Goal: Information Seeking & Learning: Learn about a topic

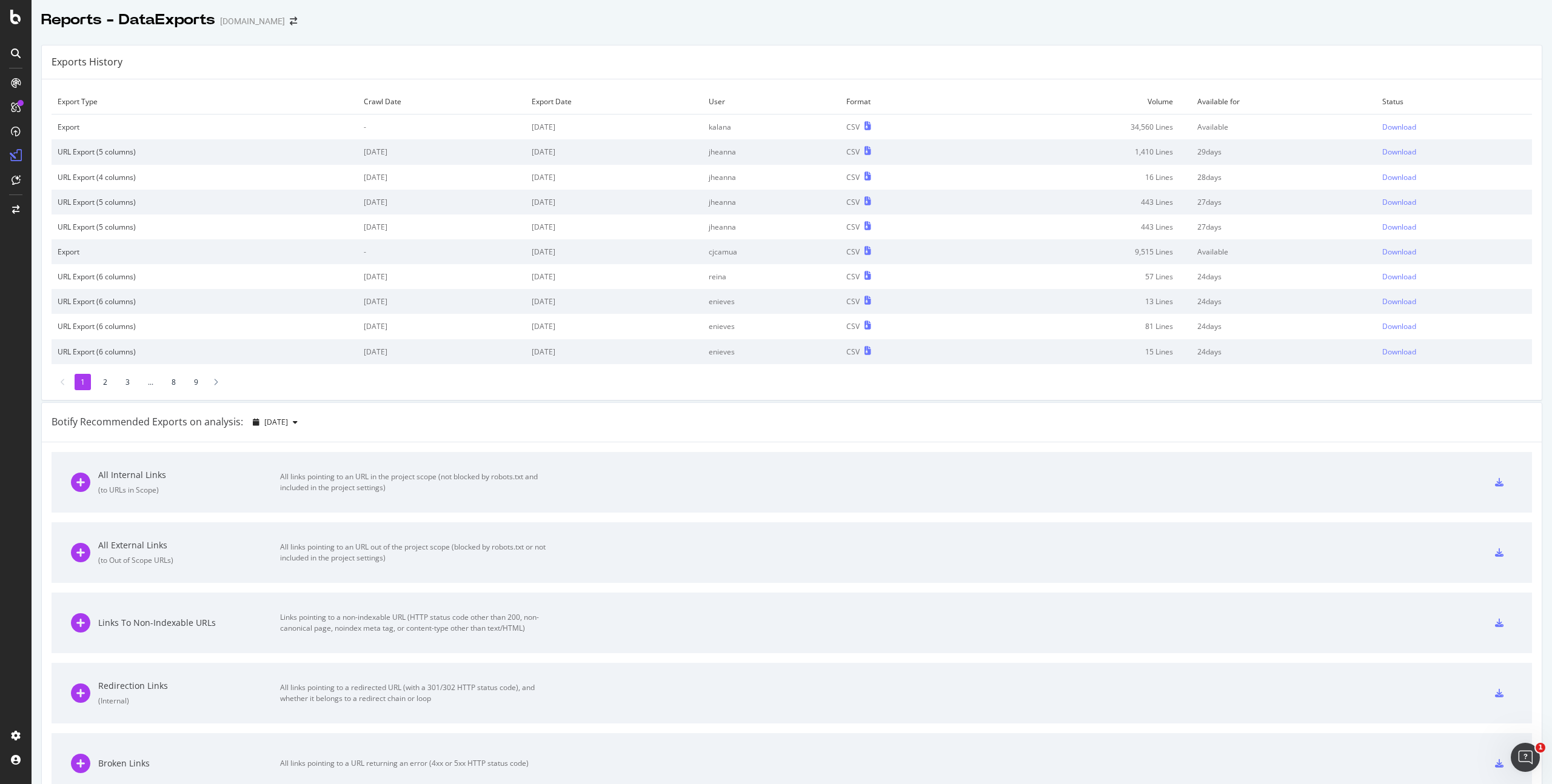
click at [145, 49] on div "Exports History" at bounding box center [792, 62] width 1500 height 34
click at [190, 55] on div "Exports History" at bounding box center [792, 62] width 1500 height 34
click at [242, 52] on div "Exports History" at bounding box center [792, 62] width 1500 height 34
click at [59, 135] on div "SiteCrawler" at bounding box center [66, 134] width 43 height 12
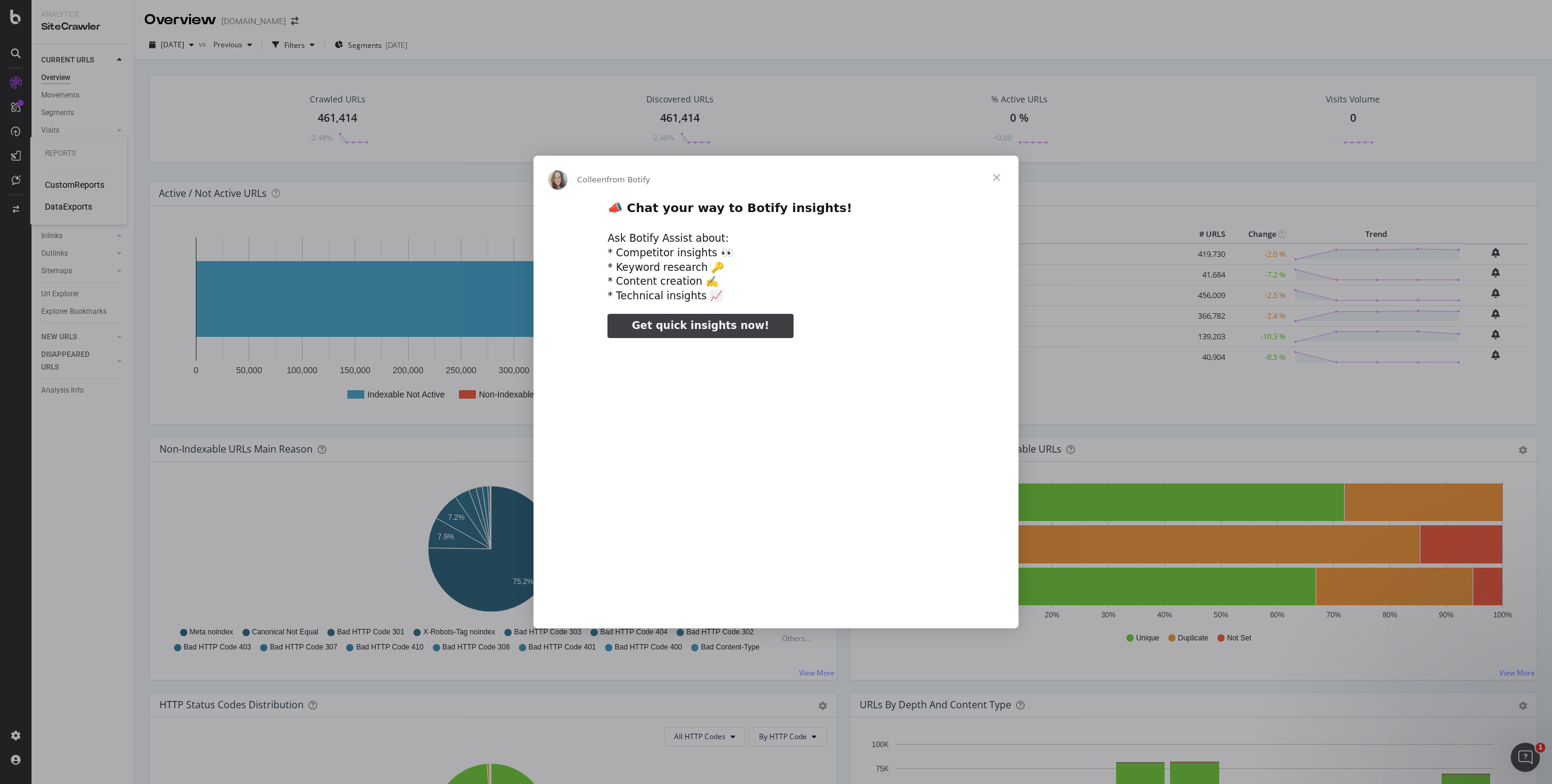
click at [661, 246] on div "Ask Botify Assist about: * Competitor insights 👀 * Keyword research 🔑 * Content…" at bounding box center [776, 267] width 337 height 72
click at [653, 259] on div "Ask Botify Assist about: * Competitor insights 👀 * Keyword research 🔑 * Content…" at bounding box center [776, 267] width 337 height 72
click at [658, 282] on div "Ask Botify Assist about: * Competitor insights 👀 * Keyword research 🔑 * Content…" at bounding box center [776, 267] width 337 height 72
click at [661, 292] on div "Ask Botify Assist about: * Competitor insights 👀 * Keyword research 🔑 * Content…" at bounding box center [776, 267] width 337 height 72
type input "504699"
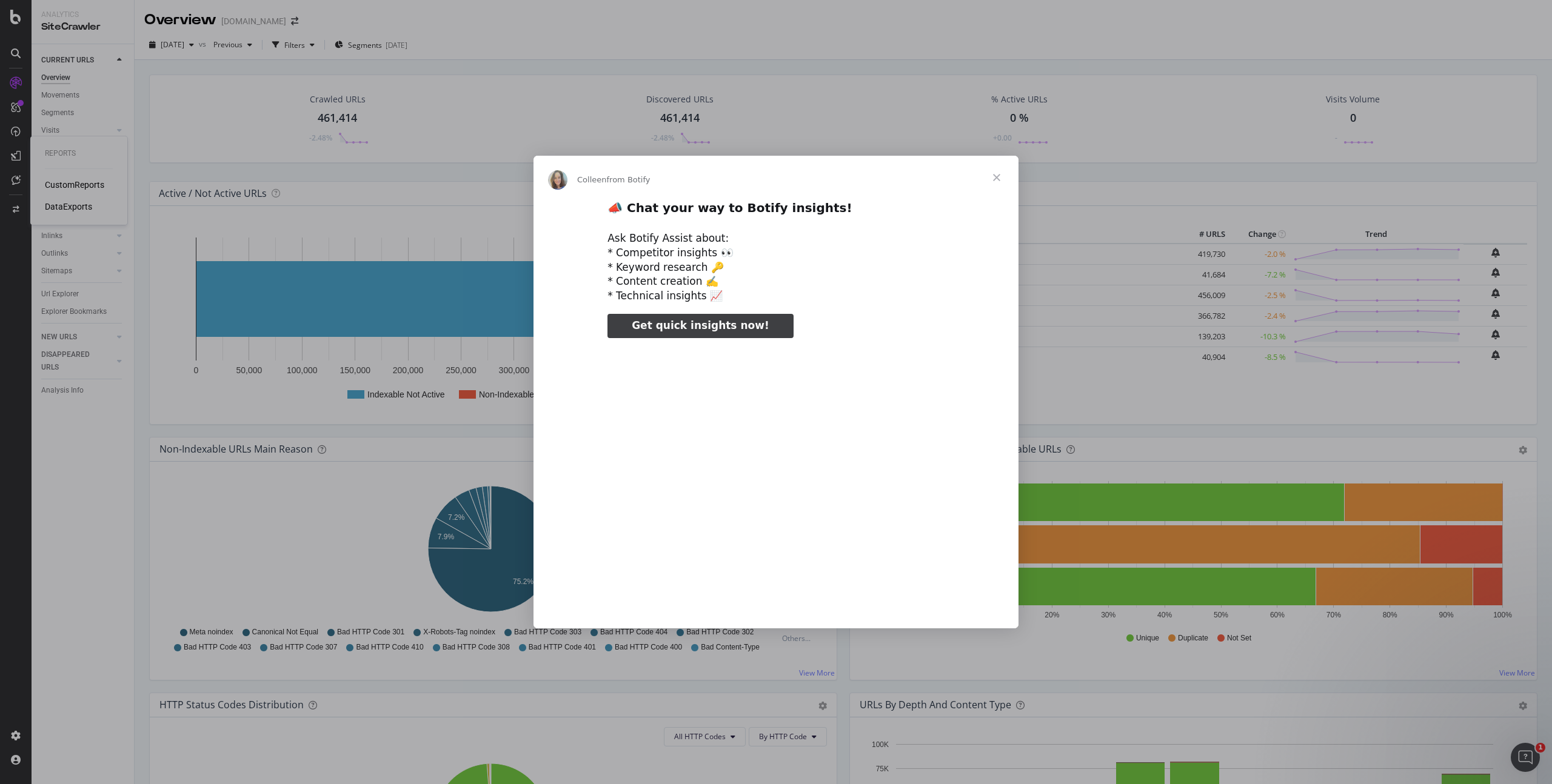
click at [1001, 172] on span "Close" at bounding box center [997, 177] width 43 height 43
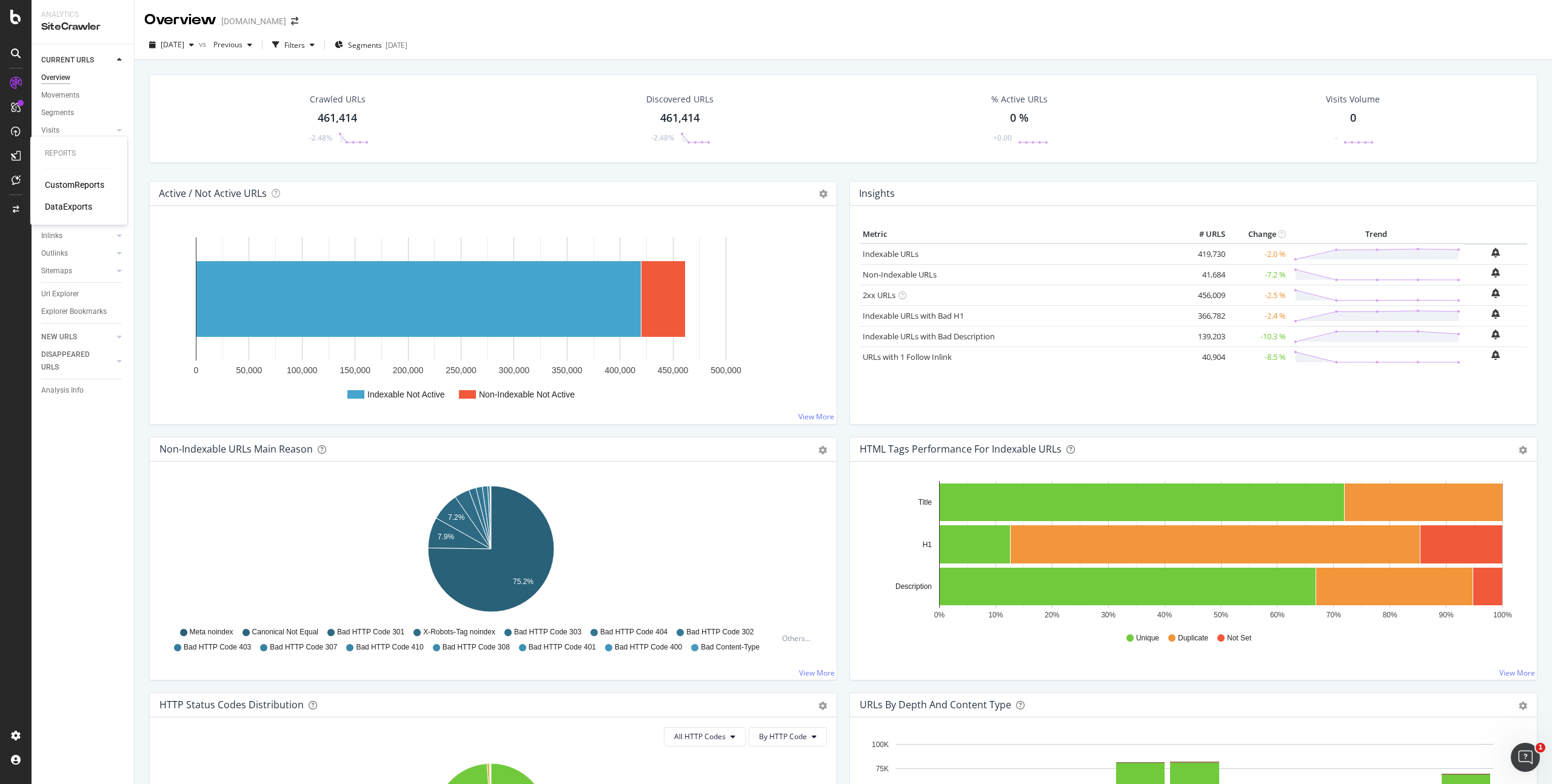
click at [70, 189] on div "CustomReports" at bounding box center [74, 185] width 59 height 12
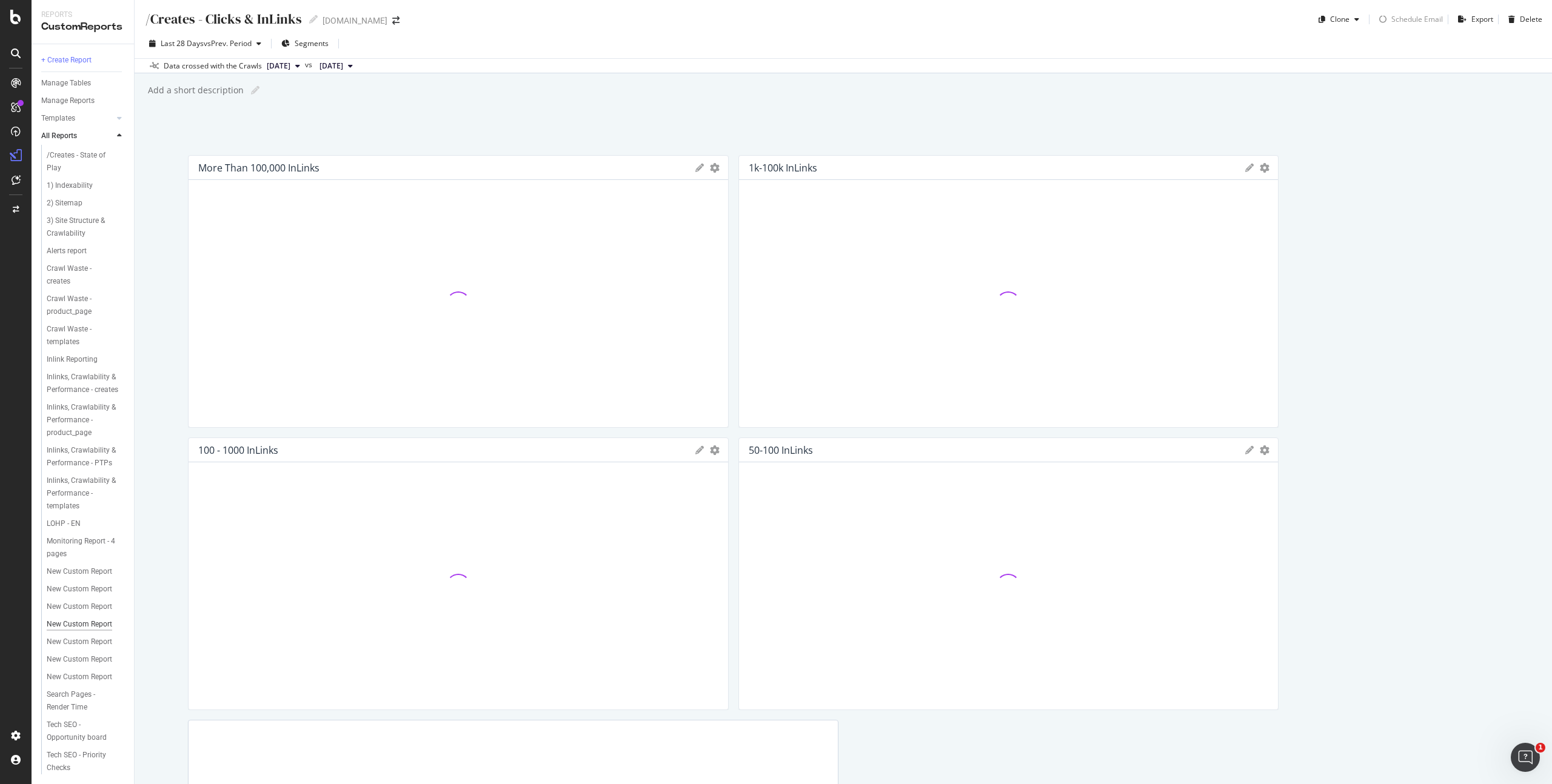
scroll to position [173, 0]
click at [72, 758] on div "Tech SEO - Priority Checks" at bounding box center [81, 762] width 69 height 25
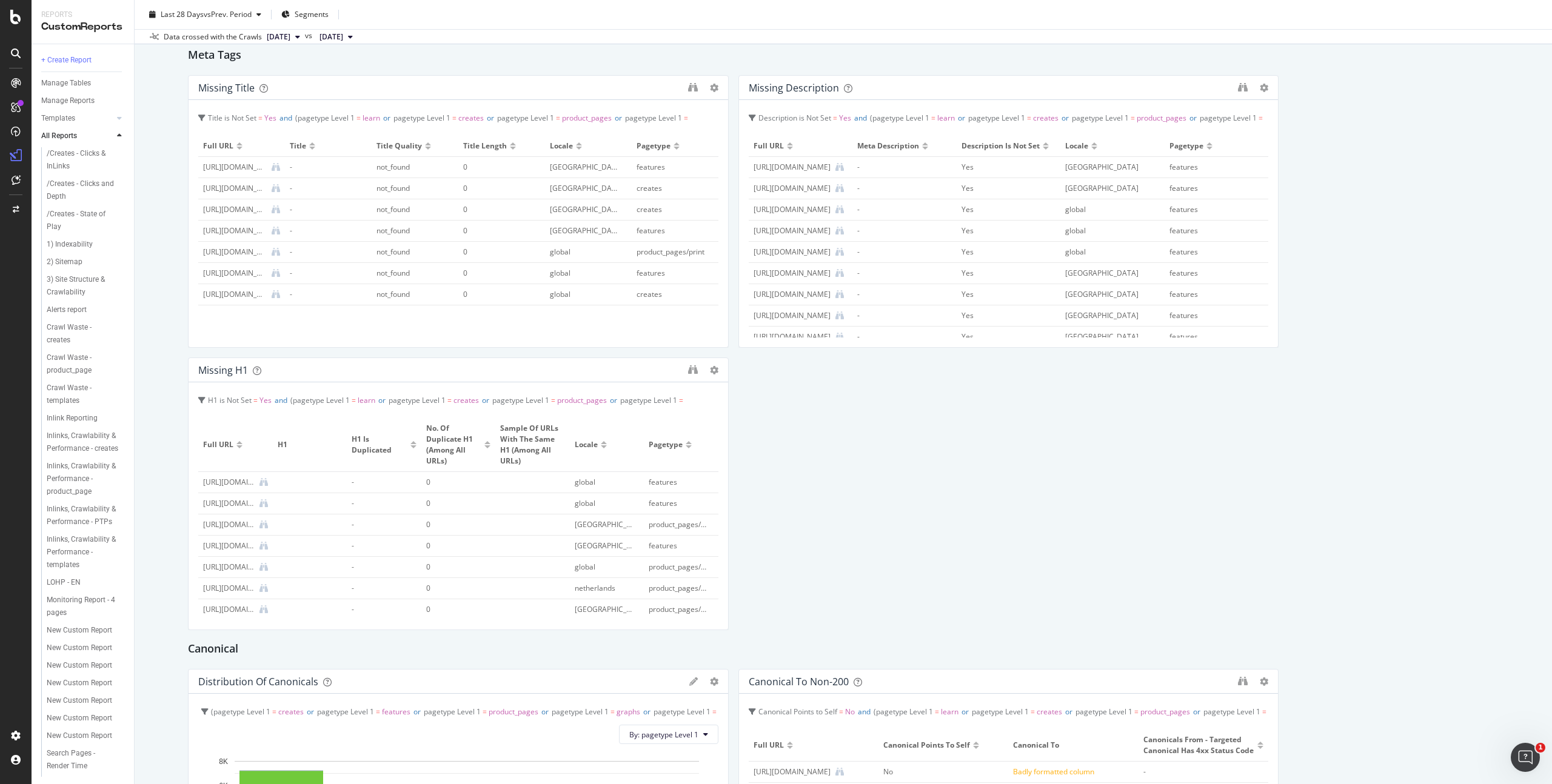
click at [785, 470] on div "SUMMARY HTTP Status Codes Distribution All HTTP Codes (3xx and 4xx) Protocol Di…" at bounding box center [843, 635] width 1311 height 2929
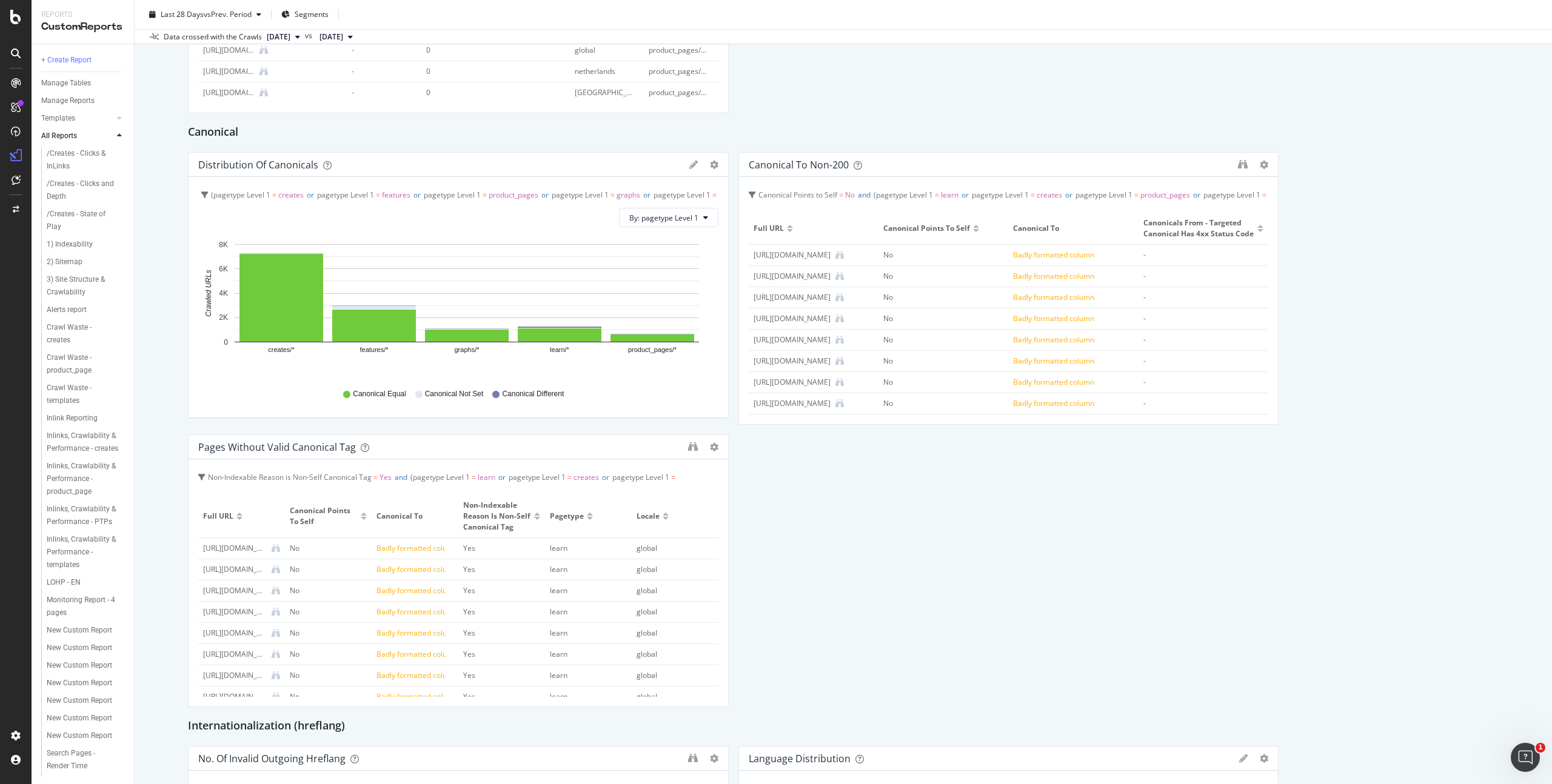
click at [807, 511] on div "SUMMARY HTTP Status Codes Distribution All HTTP Codes (3xx and 4xx) Protocol Di…" at bounding box center [843, 118] width 1311 height 2929
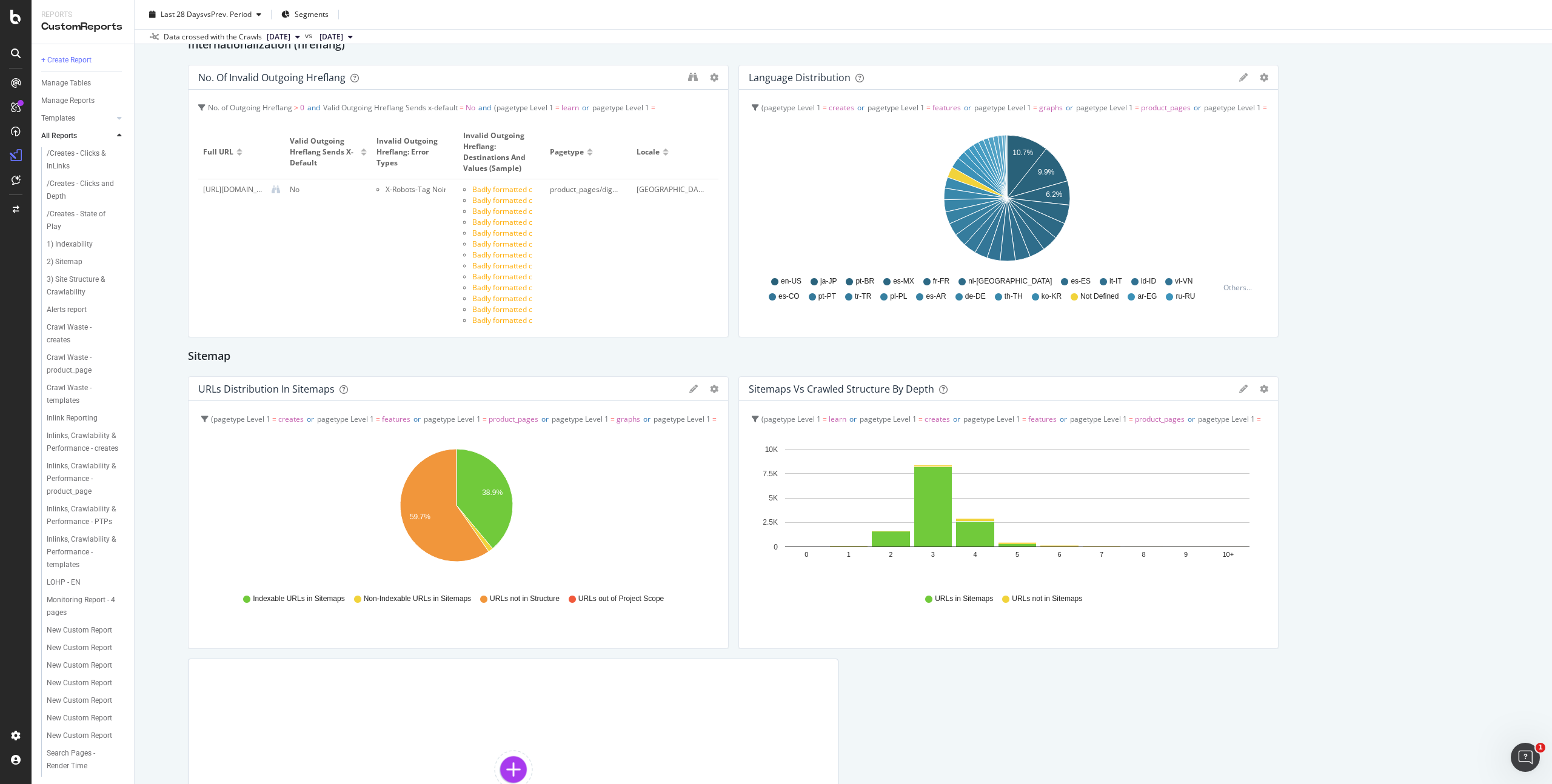
scroll to position [2396, 0]
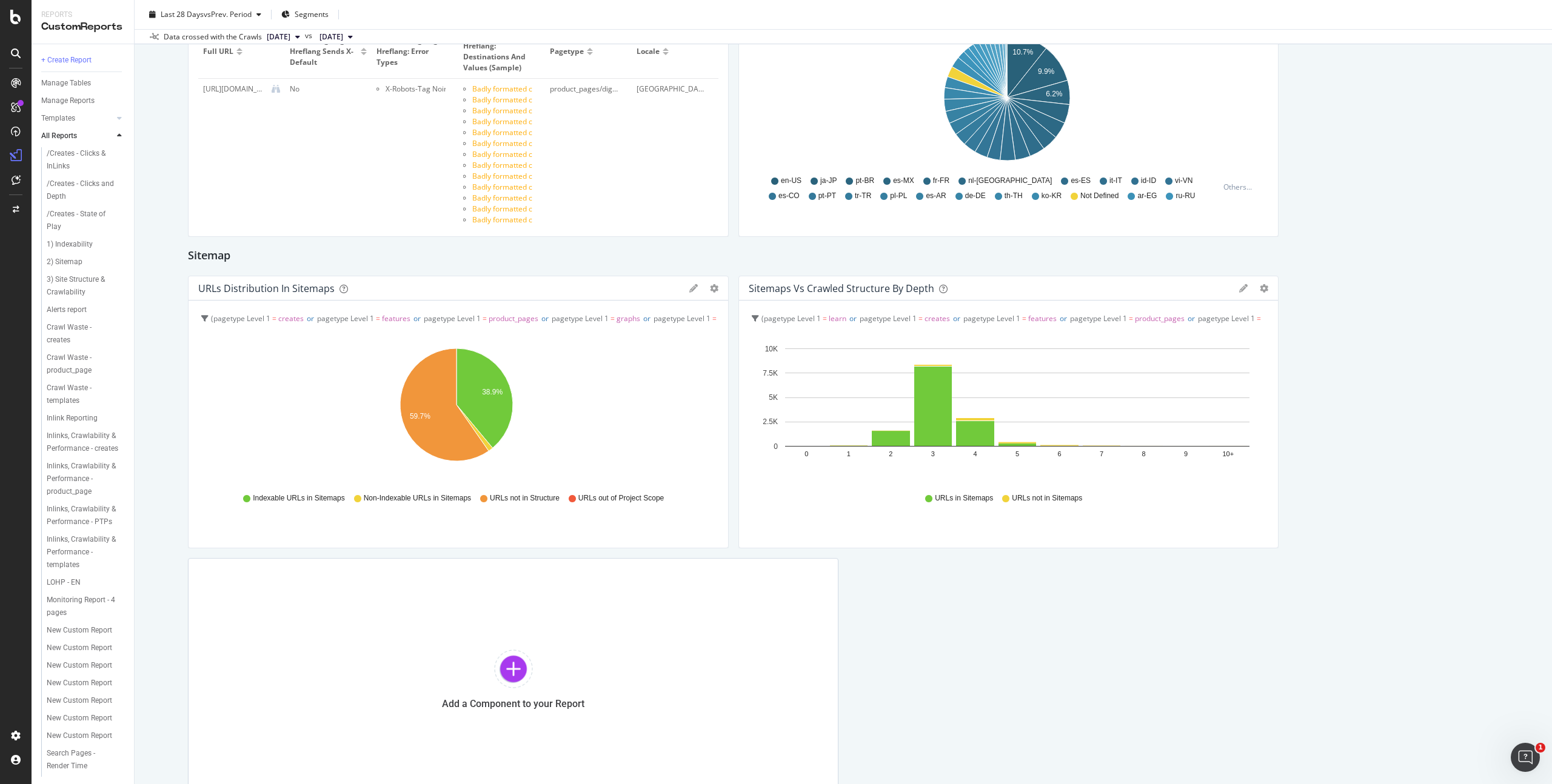
scroll to position [2273, 0]
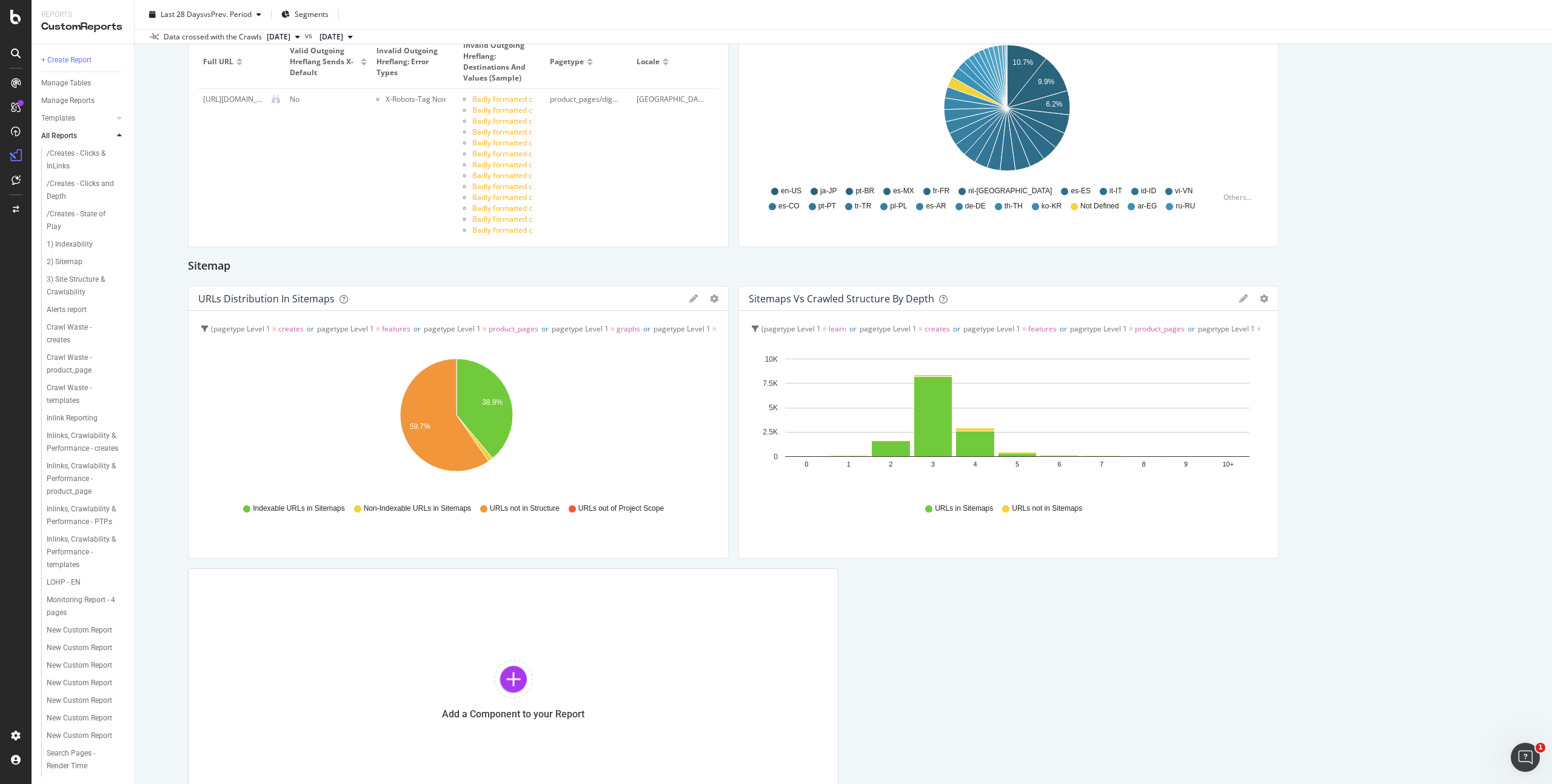
click at [166, 331] on div "Tech SEO - Priority Checks Tech SEO - Priority Checks [DOMAIN_NAME] Clone Email…" at bounding box center [843, 392] width 1417 height 784
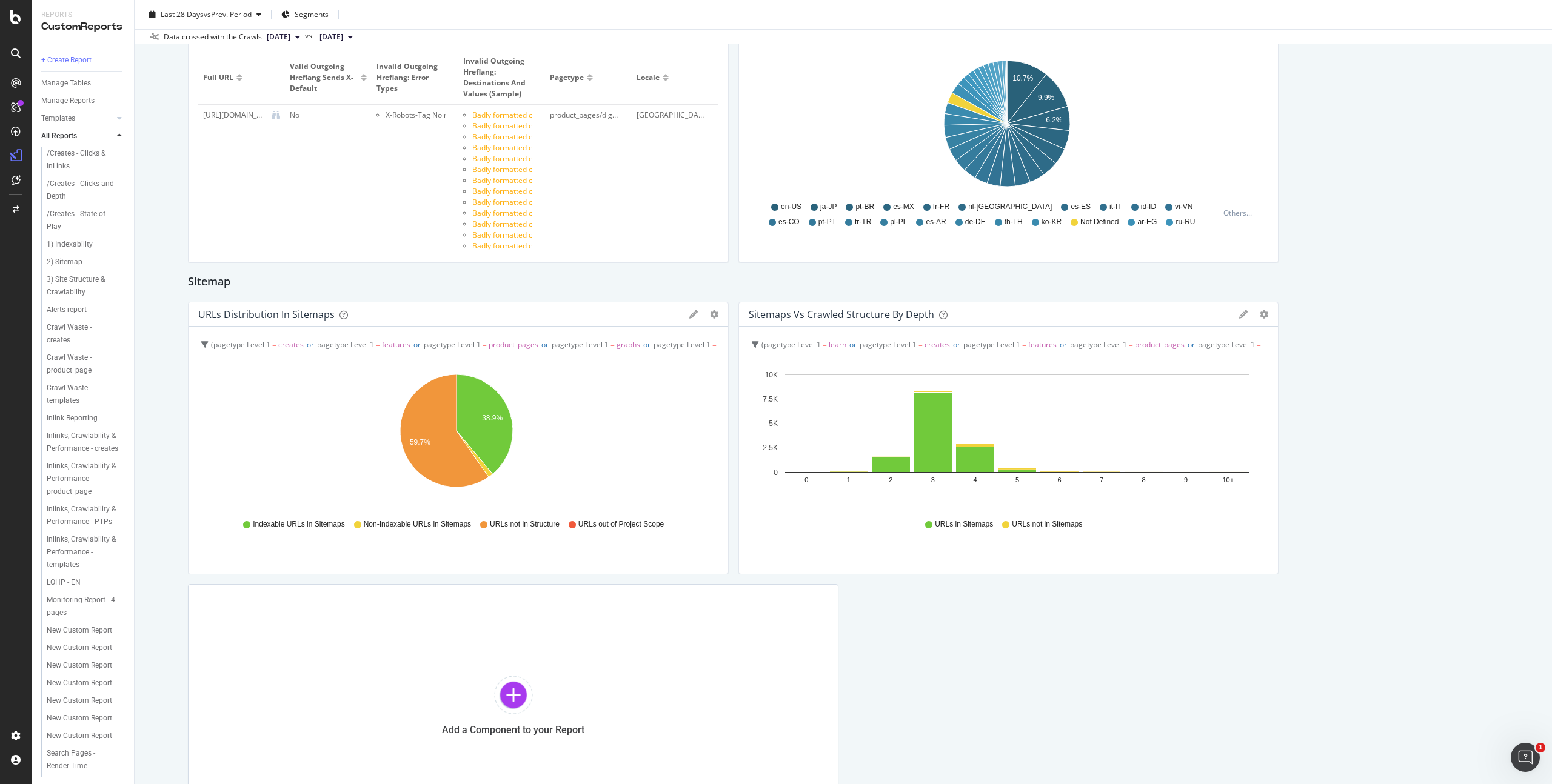
scroll to position [2235, 0]
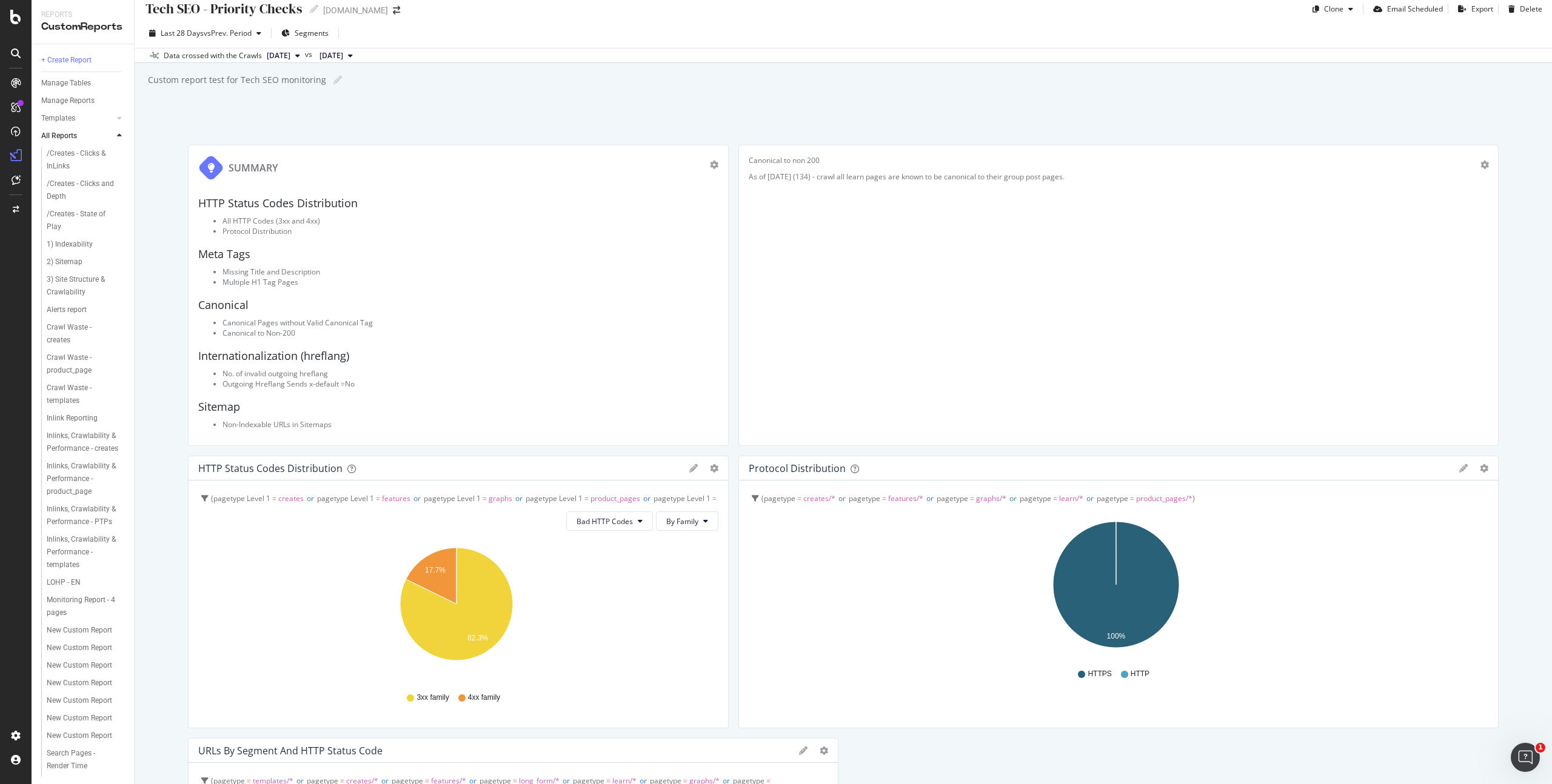
scroll to position [0, 0]
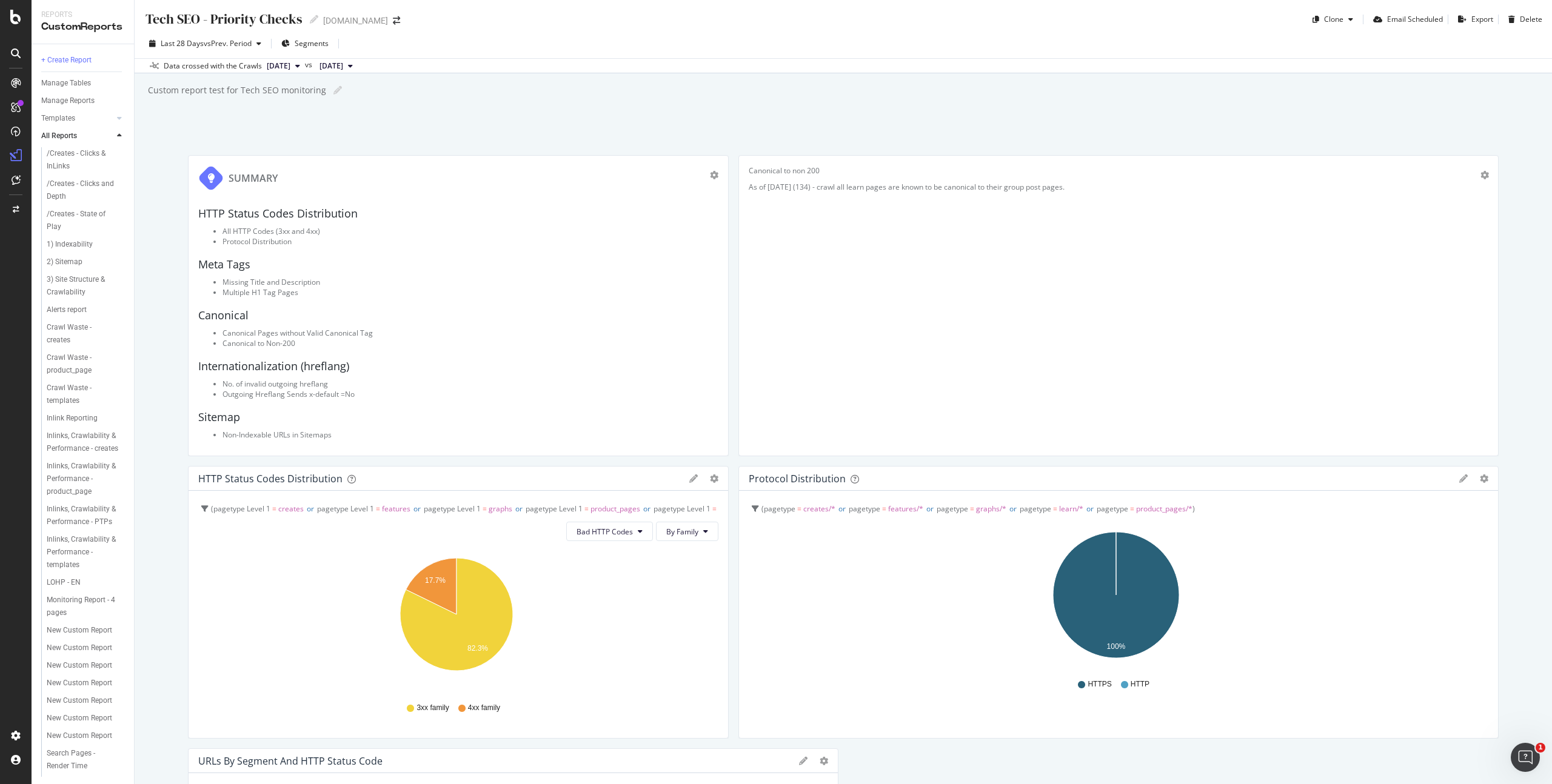
click at [1008, 118] on div "Tech SEO - Priority Checks Tech SEO - Priority Checks [DOMAIN_NAME] Clone Email…" at bounding box center [843, 392] width 1417 height 784
